Goal: Task Accomplishment & Management: Manage account settings

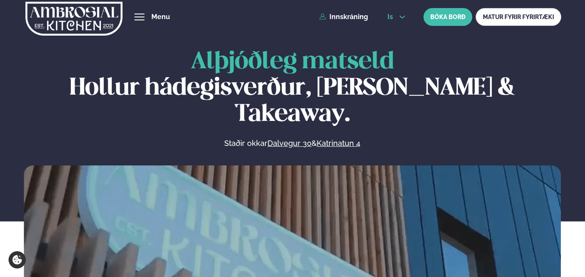
click at [392, 14] on span "is" at bounding box center [392, 17] width 8 height 7
click at [394, 28] on link "en" at bounding box center [397, 32] width 32 height 17
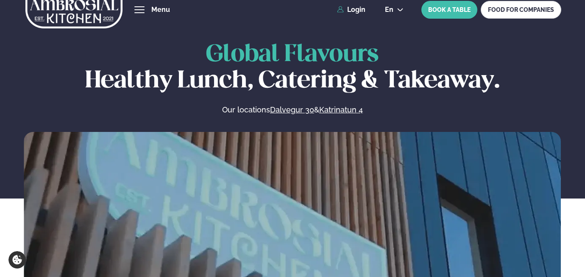
scroll to position [8, 0]
click at [359, 10] on link "Login" at bounding box center [351, 10] width 28 height 8
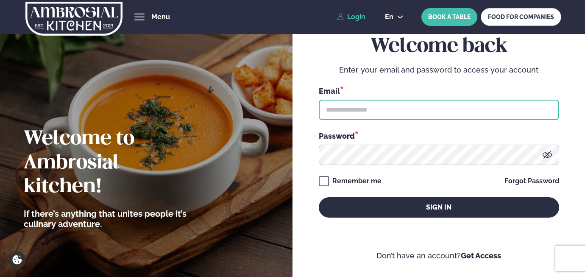
click at [343, 110] on input "text" at bounding box center [439, 110] width 240 height 20
type input "**********"
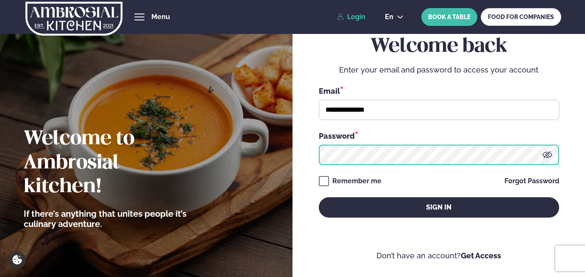
click at [319, 197] on button "Sign in" at bounding box center [439, 207] width 240 height 20
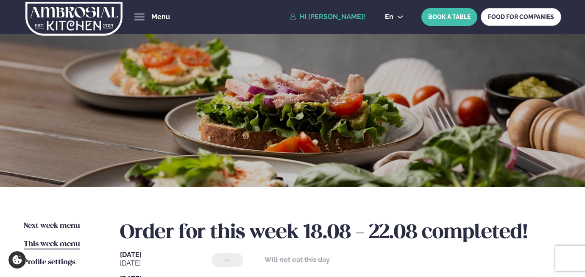
click at [49, 226] on span "Next week menu" at bounding box center [52, 225] width 56 height 7
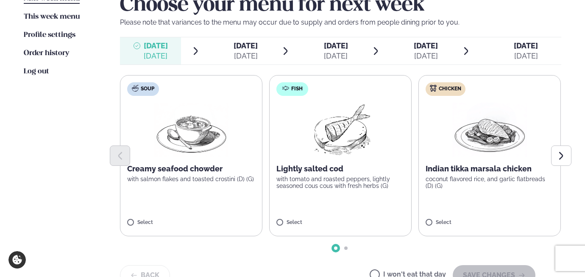
scroll to position [229, 0]
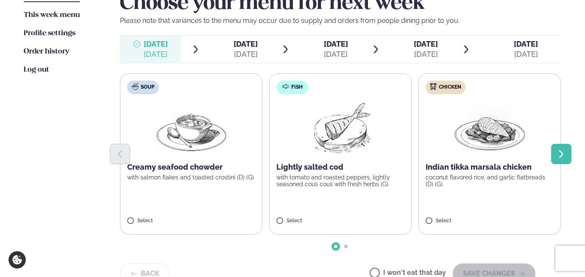
click at [563, 153] on icon "Next slide" at bounding box center [561, 154] width 10 height 10
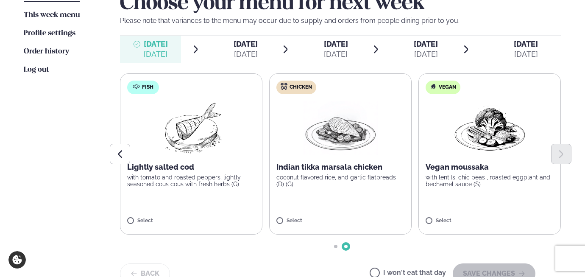
click at [188, 209] on label "Fish Lightly salted cod with tomato and roasted peppers, lightly seasoned cous …" at bounding box center [191, 153] width 142 height 161
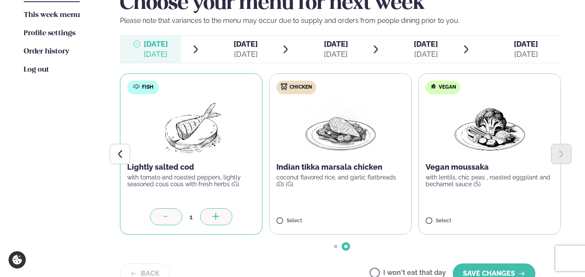
scroll to position [344, 0]
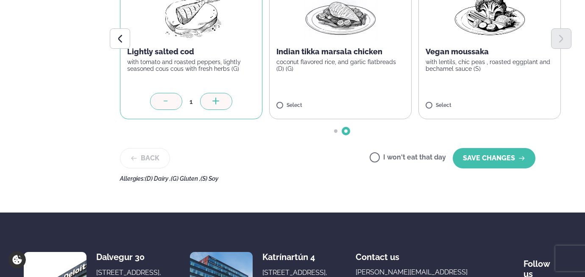
click at [479, 172] on div "Choose your menu for next week Please note that variances to the menu may occur…" at bounding box center [340, 29] width 441 height 305
click at [490, 152] on button "SAVE CHANGES" at bounding box center [494, 158] width 83 height 20
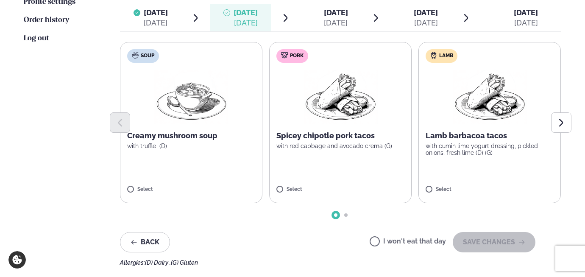
scroll to position [260, 0]
click at [466, 156] on p "with cumin lime yogurt dressing, pickled onions, fresh lime (D) (G)" at bounding box center [490, 150] width 128 height 14
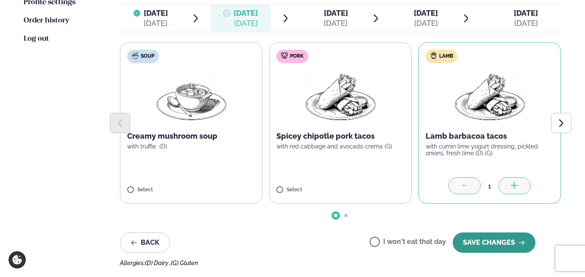
click at [494, 246] on button "SAVE CHANGES" at bounding box center [494, 242] width 83 height 20
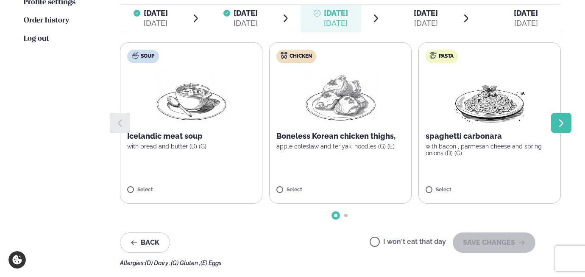
click at [559, 117] on button "Next slide" at bounding box center [561, 123] width 20 height 20
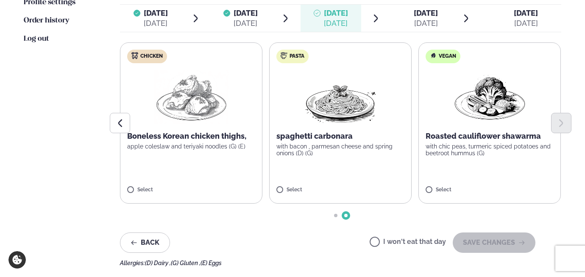
click at [182, 160] on label "Chicken Boneless Korean chicken thighs, apple coleslaw and teriyaki noodles (G)…" at bounding box center [191, 122] width 142 height 161
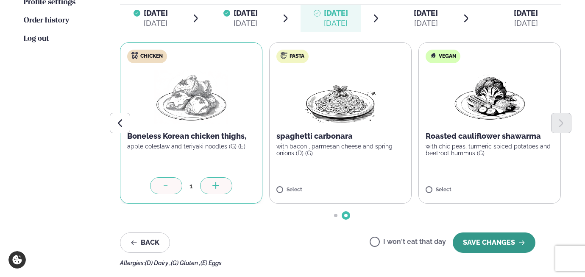
click at [505, 241] on button "SAVE CHANGES" at bounding box center [494, 242] width 83 height 20
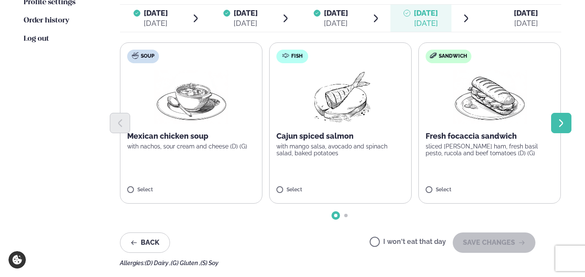
click at [565, 117] on button "Next slide" at bounding box center [561, 123] width 20 height 20
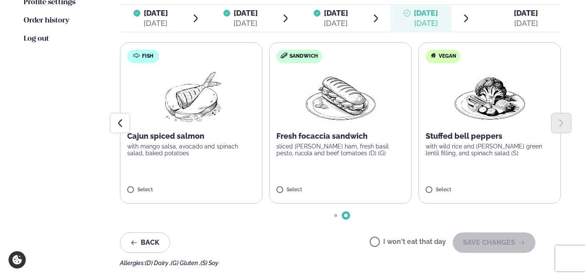
click at [205, 153] on p "with mango salsa, avocado and spinach salad, baked potatoes" at bounding box center [191, 150] width 128 height 14
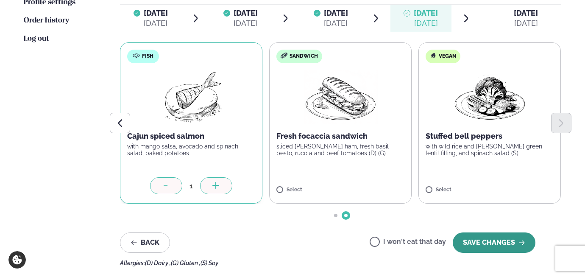
click at [498, 243] on button "SAVE CHANGES" at bounding box center [494, 242] width 83 height 20
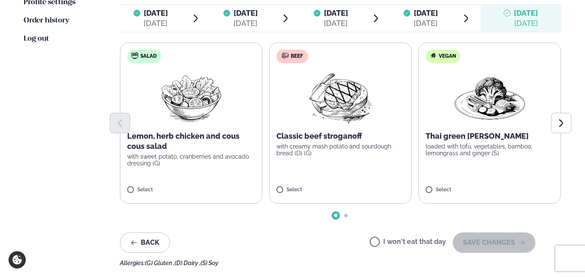
click at [329, 168] on label "Beef Classic beef stroganoff with creamy mash potato and sourdough bread (D) (G…" at bounding box center [340, 122] width 142 height 161
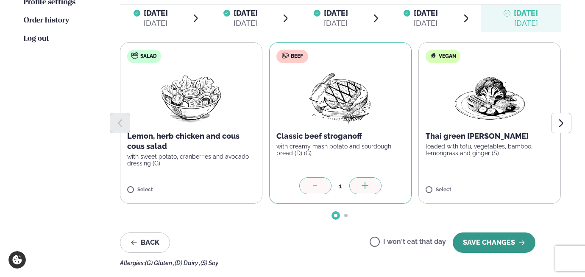
click at [490, 243] on button "SAVE CHANGES" at bounding box center [494, 242] width 83 height 20
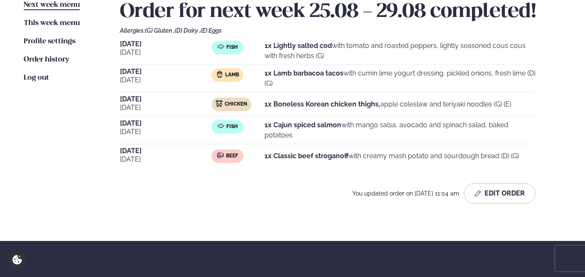
scroll to position [223, 0]
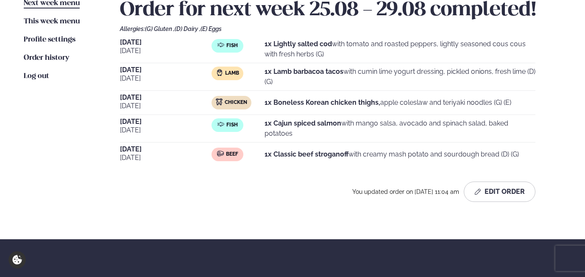
click at [33, 145] on ul "Next week menu Next week This week menu This week Profile settings Settings Ord…" at bounding box center [63, 103] width 79 height 210
